Goal: Task Accomplishment & Management: Complete application form

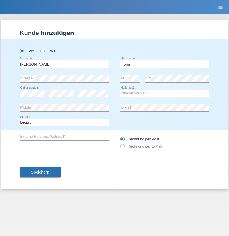
type input "Florin"
select select "RO"
select select "C"
select select "29"
select select "02"
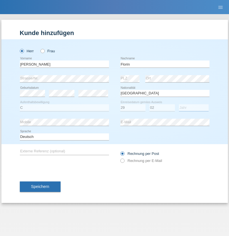
select select "2021"
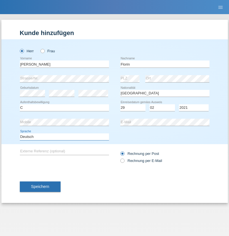
select select "en"
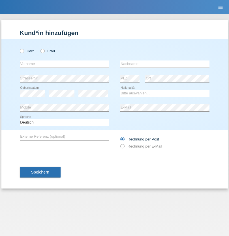
radio input "true"
click at [64, 64] on input "text" at bounding box center [64, 64] width 89 height 7
type input "Ruth"
click at [165, 64] on input "text" at bounding box center [164, 64] width 89 height 7
type input "Krebs"
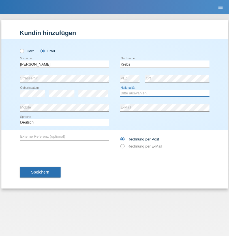
select select "CH"
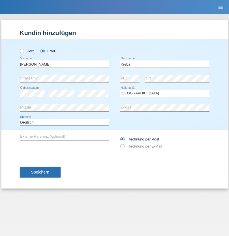
select select "en"
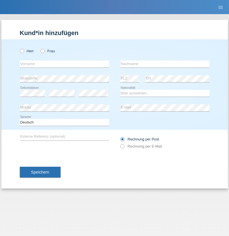
radio input "true"
click at [64, 64] on input "text" at bounding box center [64, 64] width 89 height 7
type input "Qovanaj"
click at [165, 64] on input "text" at bounding box center [164, 64] width 89 height 7
type input "Shaban"
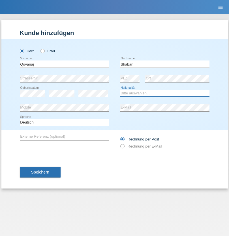
select select "CH"
radio input "true"
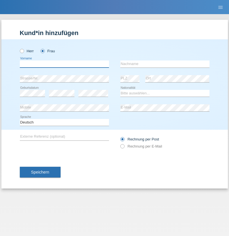
click at [64, 64] on input "text" at bounding box center [64, 64] width 89 height 7
type input "jennifer"
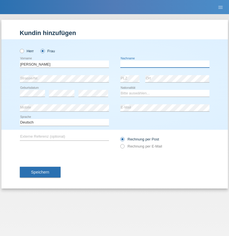
click at [165, 64] on input "text" at bounding box center [164, 64] width 89 height 7
type input "löffel"
select select "CH"
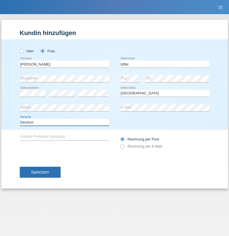
select select "en"
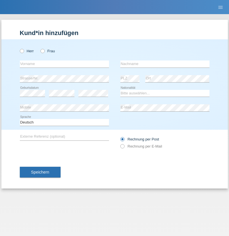
radio input "true"
click at [64, 64] on input "text" at bounding box center [64, 64] width 89 height 7
type input "Matusa"
click at [165, 64] on input "text" at bounding box center [164, 64] width 89 height 7
type input "Marian valentin"
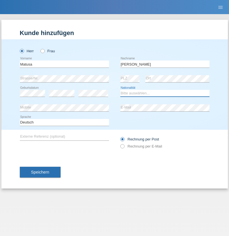
select select "RO"
select select "C"
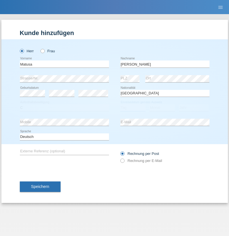
select select "01"
select select "06"
select select "2016"
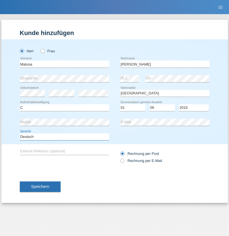
select select "en"
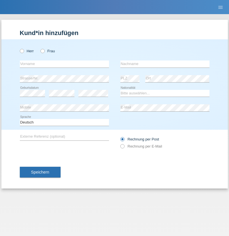
radio input "true"
click at [64, 64] on input "text" at bounding box center [64, 64] width 89 height 7
type input "[PERSON_NAME]"
click at [165, 64] on input "text" at bounding box center [164, 64] width 89 height 7
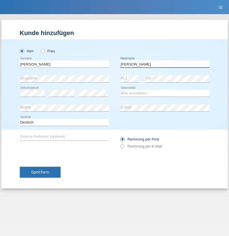
type input "[PERSON_NAME]"
select select "CH"
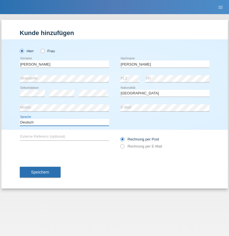
select select "en"
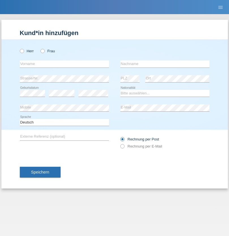
radio input "true"
click at [64, 64] on input "text" at bounding box center [64, 64] width 89 height 7
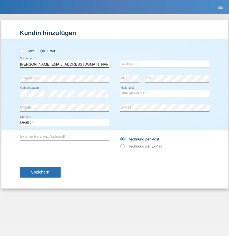
type input "[PERSON_NAME][EMAIL_ADDRESS][DOMAIN_NAME]"
click at [165, 64] on input "text" at bounding box center [164, 64] width 89 height 7
type input "Hylaj"
select select "CH"
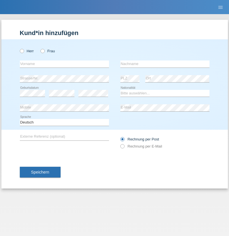
radio input "true"
click at [64, 64] on input "text" at bounding box center [64, 64] width 89 height 7
type input "luka"
click at [165, 64] on input "text" at bounding box center [164, 64] width 89 height 7
type input "kocic"
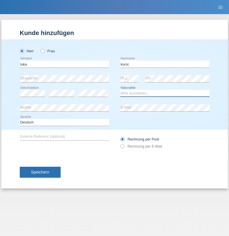
select select "RS"
select select "C"
select select "21"
select select "04"
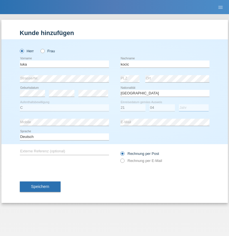
select select "1999"
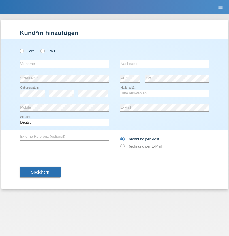
radio input "true"
click at [64, 64] on input "text" at bounding box center [64, 64] width 89 height 7
type input "Marian"
click at [165, 64] on input "text" at bounding box center [164, 64] width 89 height 7
type input "Matusa"
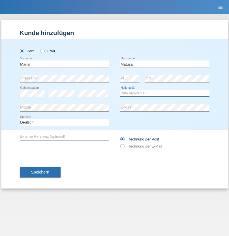
select select "RO"
select select "C"
select select "01"
select select "06"
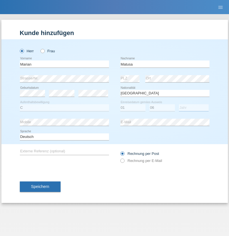
select select "2016"
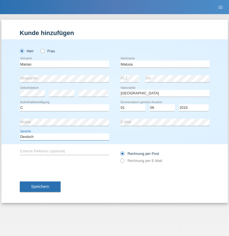
select select "en"
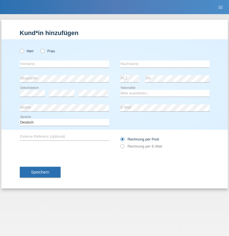
radio input "true"
click at [64, 64] on input "text" at bounding box center [64, 64] width 89 height 7
type input "[PERSON_NAME]"
click at [165, 64] on input "text" at bounding box center [164, 64] width 89 height 7
type input "Weinlein"
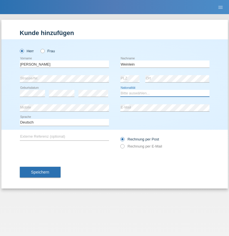
select select "CH"
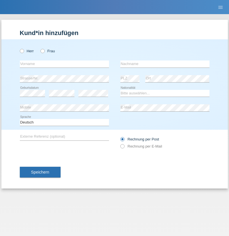
radio input "true"
click at [64, 64] on input "text" at bounding box center [64, 64] width 89 height 7
type input "Jashari lmeri"
click at [165, 64] on input "text" at bounding box center [164, 64] width 89 height 7
type input "Rabije"
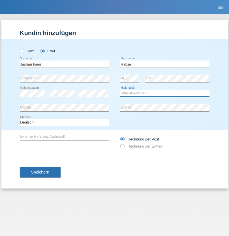
select select "CH"
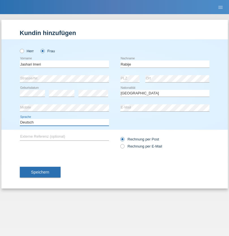
select select "en"
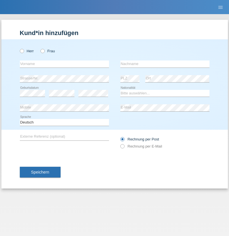
radio input "true"
click at [64, 64] on input "text" at bounding box center [64, 64] width 89 height 7
type input "firat"
click at [165, 64] on input "text" at bounding box center [164, 64] width 89 height 7
type input "kara"
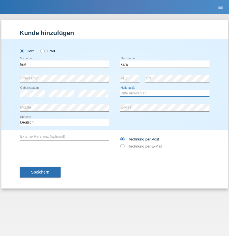
select select "CH"
radio input "true"
click at [64, 64] on input "text" at bounding box center [64, 64] width 89 height 7
type input "Gigov"
click at [165, 64] on input "text" at bounding box center [164, 64] width 89 height 7
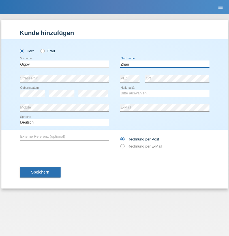
type input "Zhan"
select select "BG"
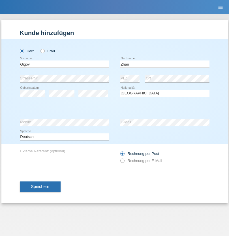
select select "C"
select select "23"
select select "10"
select select "2021"
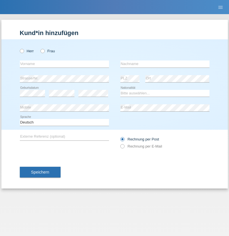
radio input "true"
click at [64, 64] on input "text" at bounding box center [64, 64] width 89 height 7
type input "Amand"
click at [165, 64] on input "text" at bounding box center [164, 64] width 89 height 7
type input "Pires"
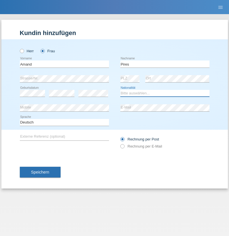
select select "CH"
radio input "true"
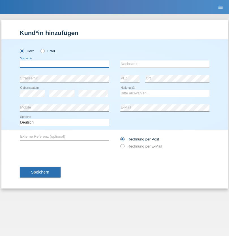
click at [64, 64] on input "text" at bounding box center [64, 64] width 89 height 7
type input "Anwar"
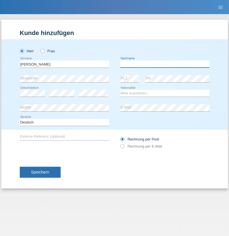
click at [165, 64] on input "text" at bounding box center [164, 64] width 89 height 7
type input "Saidi"
select select "CH"
radio input "true"
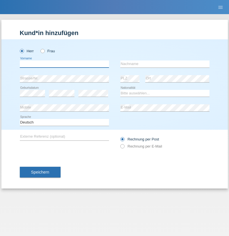
click at [64, 64] on input "text" at bounding box center [64, 64] width 89 height 7
type input "[PERSON_NAME]"
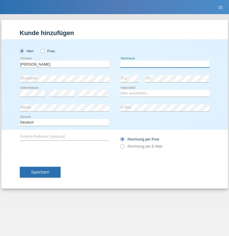
click at [165, 64] on input "text" at bounding box center [164, 64] width 89 height 7
type input "[PERSON_NAME]"
select select "PT"
select select "C"
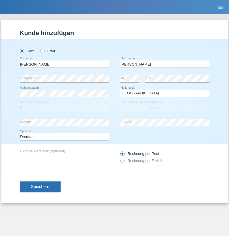
select select "23"
select select "08"
select select "2021"
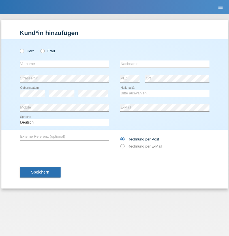
radio input "true"
click at [64, 64] on input "text" at bounding box center [64, 64] width 89 height 7
type input "Luca"
click at [165, 64] on input "text" at bounding box center [164, 64] width 89 height 7
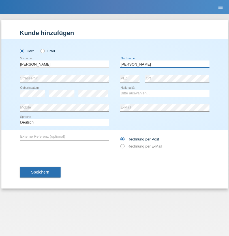
type input "Meier"
select select "CH"
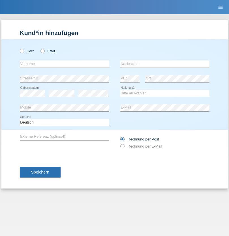
radio input "true"
click at [64, 64] on input "text" at bounding box center [64, 64] width 89 height 7
type input "Szilvia"
click at [165, 64] on input "text" at bounding box center [164, 64] width 89 height 7
type input "Olakh"
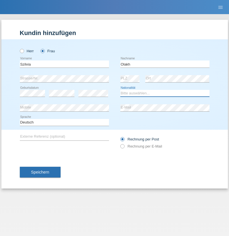
select select "UA"
select select "C"
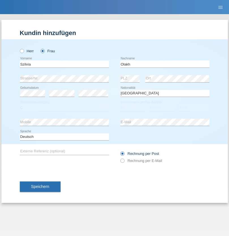
select select "16"
select select "09"
select select "2021"
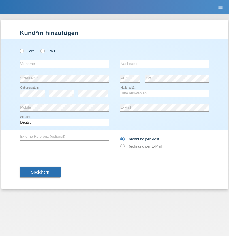
radio input "true"
click at [64, 64] on input "text" at bounding box center [64, 64] width 89 height 7
type input "Asrit"
click at [165, 64] on input "text" at bounding box center [164, 64] width 89 height 7
type input "Kupa"
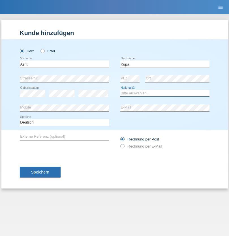
select select "MK"
select select "C"
select select "27"
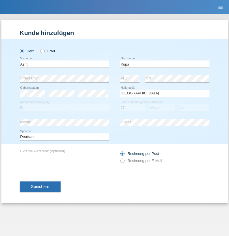
select select "05"
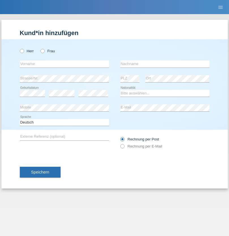
radio input "true"
click at [64, 64] on input "text" at bounding box center [64, 64] width 89 height 7
type input "[PERSON_NAME]"
click at [165, 64] on input "text" at bounding box center [164, 64] width 89 height 7
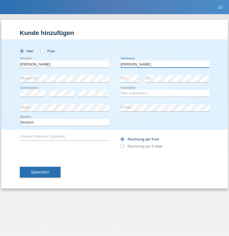
type input "[PERSON_NAME]"
select select "SY"
select select "C"
select select "16"
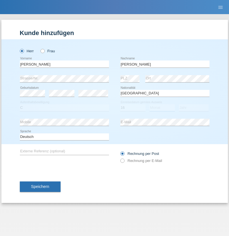
select select "09"
select select "2021"
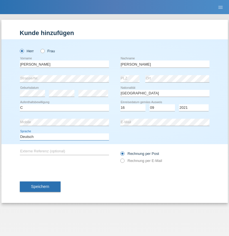
select select "en"
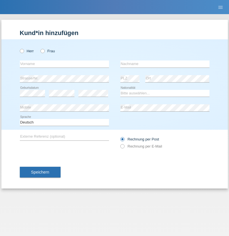
radio input "true"
select select "CH"
radio input "true"
click at [64, 64] on input "text" at bounding box center [64, 64] width 89 height 7
type input "[PERSON_NAME]"
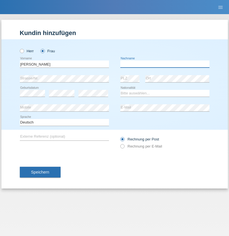
click at [165, 64] on input "text" at bounding box center [164, 64] width 89 height 7
type input "Bacic"
select select "CH"
